Goal: Download file/media

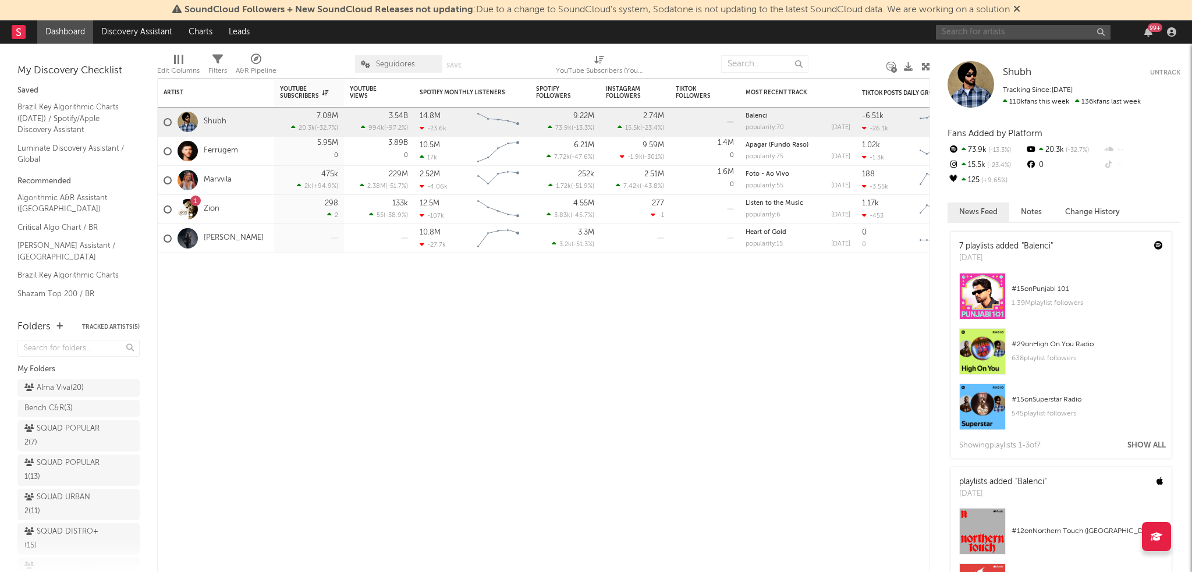
click at [1017, 37] on input "text" at bounding box center [1023, 32] width 175 height 15
click at [610, 422] on div "Artist Notifications YouTube Subscribers 7d Change WoW % Change YouTube Views 7…" at bounding box center [543, 326] width 773 height 494
click at [996, 36] on input "text" at bounding box center [1023, 32] width 175 height 15
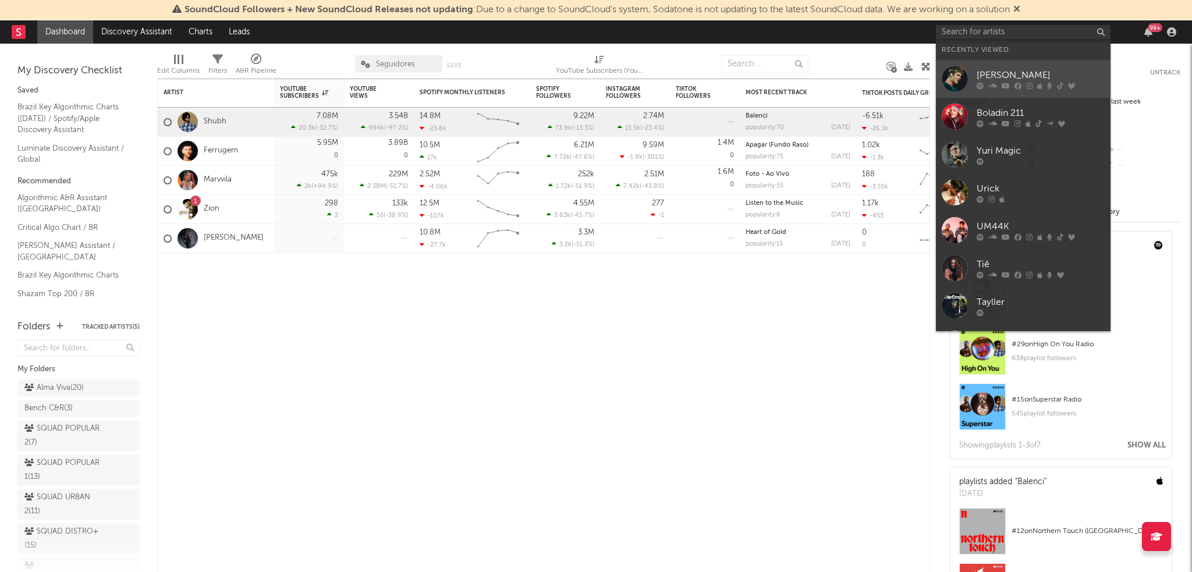
click at [972, 66] on link "[PERSON_NAME]" at bounding box center [1023, 79] width 175 height 38
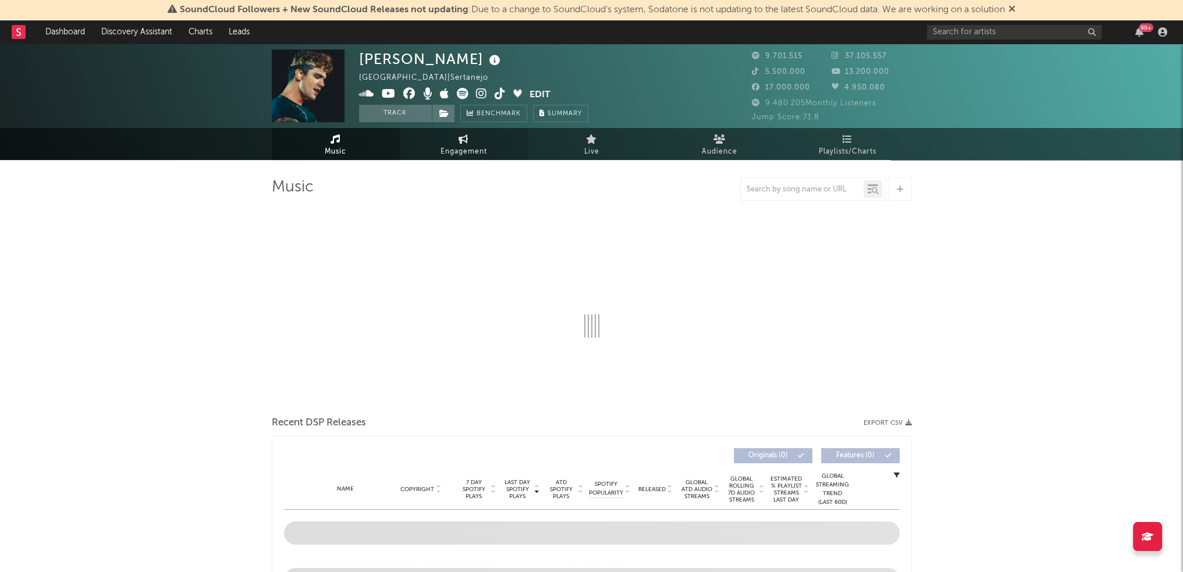
click at [491, 152] on link "Engagement" at bounding box center [464, 144] width 128 height 32
select select "1w"
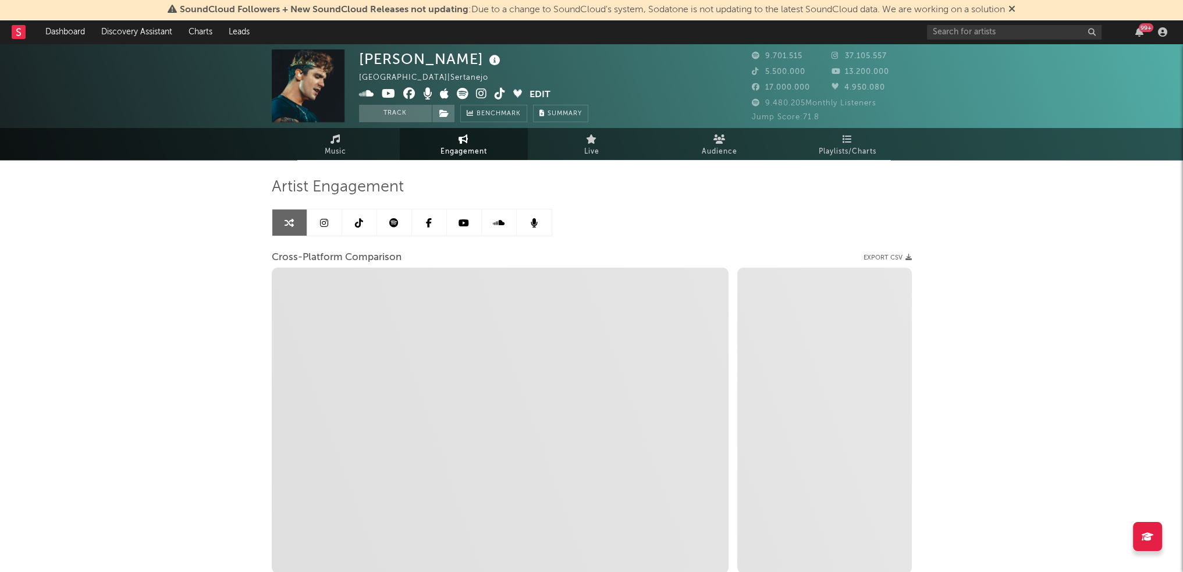
select select "1m"
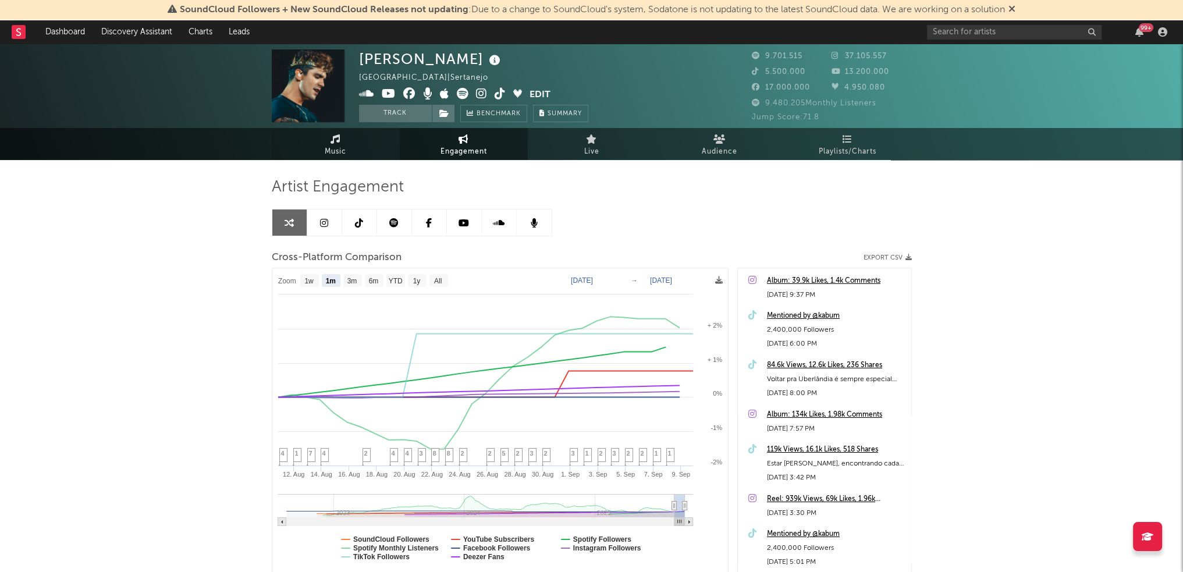
click at [352, 153] on link "Music" at bounding box center [336, 144] width 128 height 32
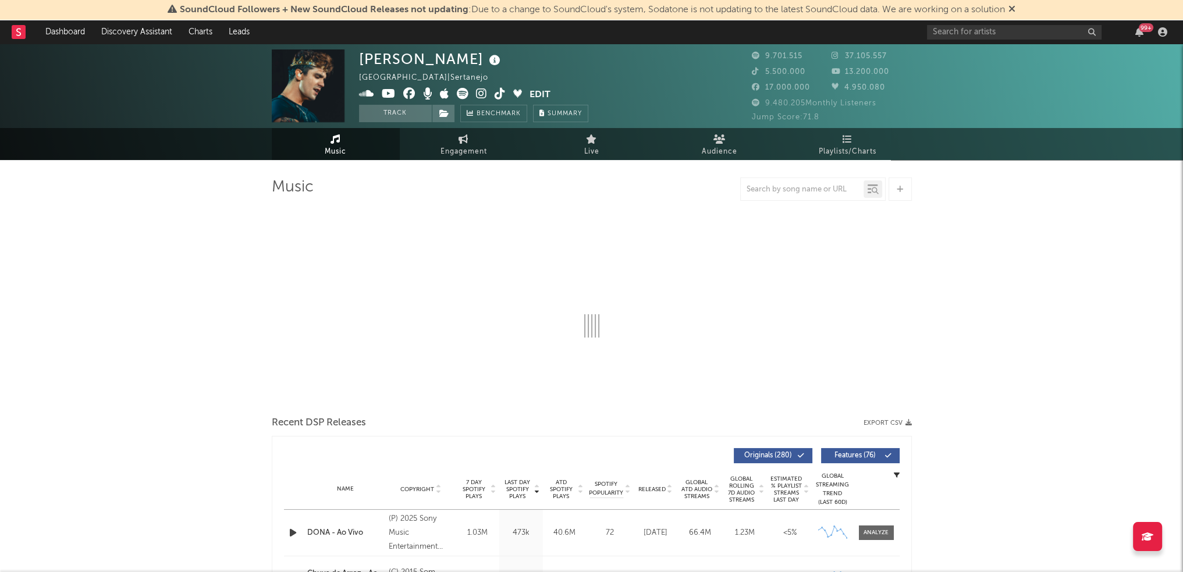
select select "6m"
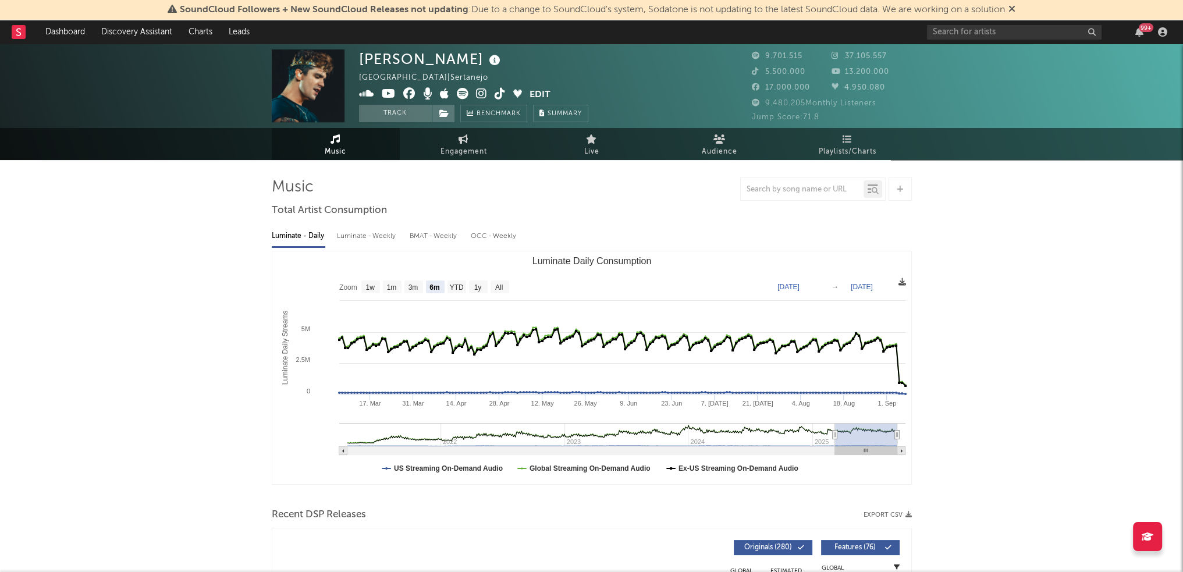
click at [900, 281] on icon at bounding box center [903, 282] width 8 height 8
click at [871, 301] on span "Download as CSV" at bounding box center [845, 293] width 116 height 20
